Goal: Browse casually

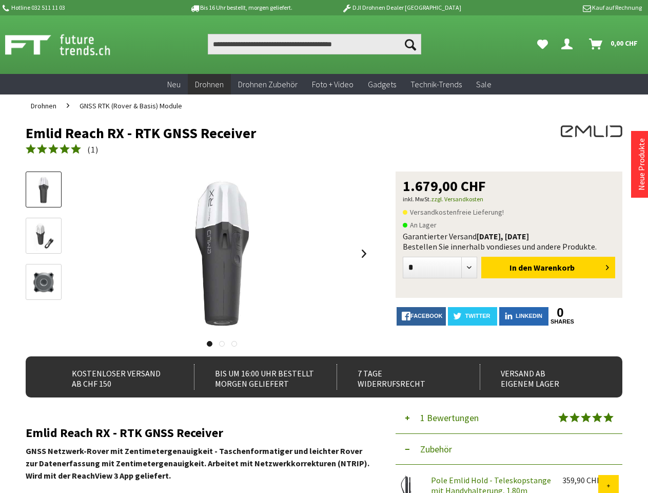
click at [324, 246] on div at bounding box center [222, 253] width 300 height 164
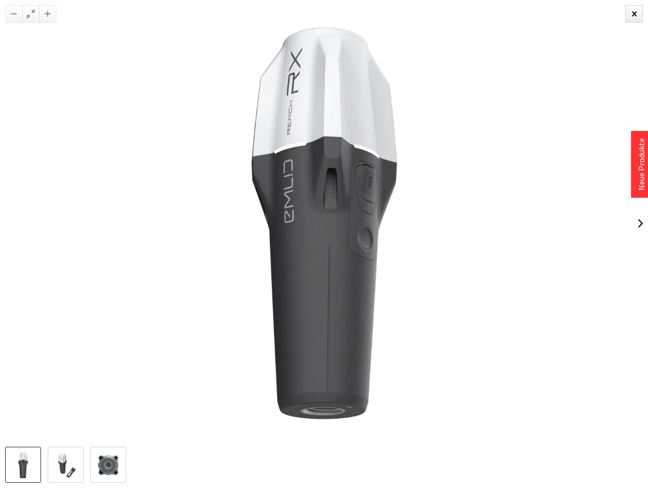
click at [324, 305] on img at bounding box center [324, 223] width 447 height 447
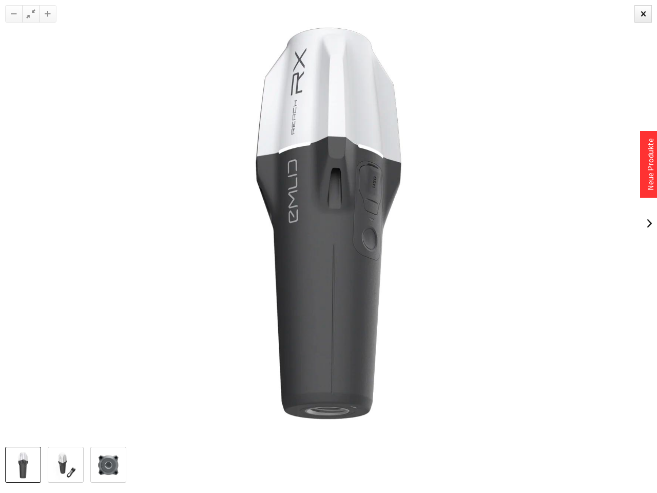
click at [222, 254] on img at bounding box center [328, 223] width 447 height 447
click at [365, 254] on img at bounding box center [328, 223] width 447 height 447
click at [209, 343] on img at bounding box center [328, 223] width 447 height 447
click at [222, 343] on img at bounding box center [328, 223] width 447 height 447
click at [234, 343] on img at bounding box center [328, 223] width 447 height 447
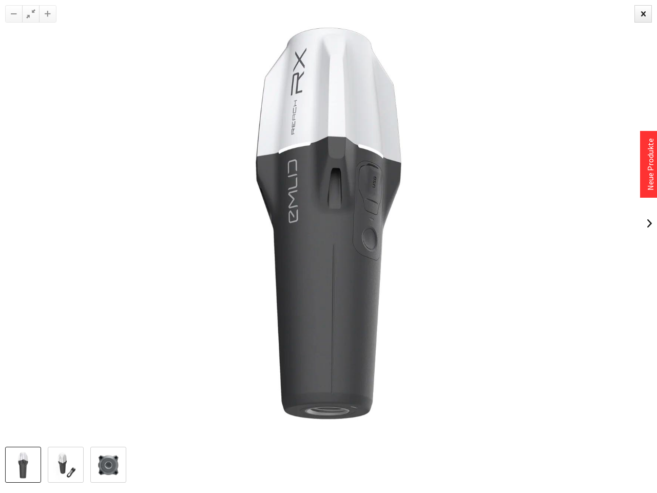
click at [552, 313] on img at bounding box center [328, 223] width 447 height 447
click at [552, 321] on img at bounding box center [328, 223] width 447 height 447
click at [509, 418] on img at bounding box center [328, 223] width 447 height 447
